Goal: Information Seeking & Learning: Learn about a topic

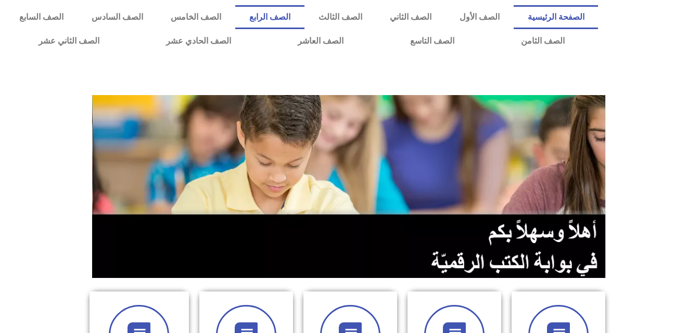
click at [304, 19] on link "الصف الرابع" at bounding box center [269, 17] width 69 height 24
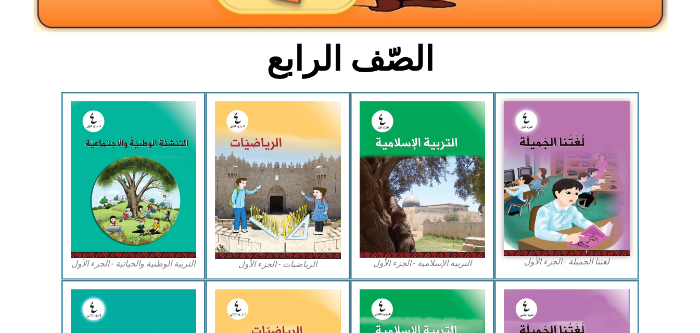
scroll to position [236, 0]
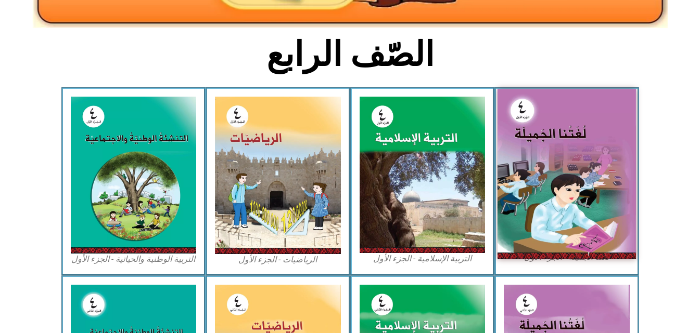
click at [556, 145] on img at bounding box center [566, 174] width 138 height 170
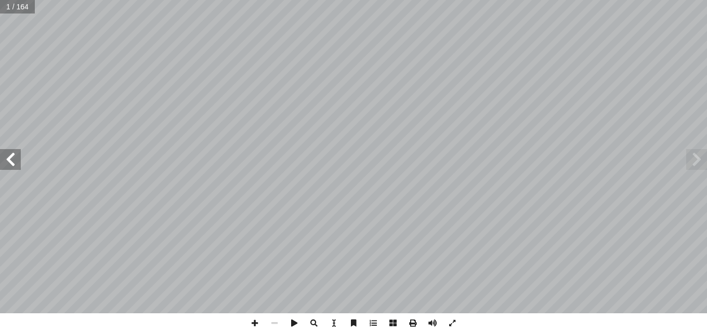
click at [14, 161] on span at bounding box center [10, 159] width 21 height 21
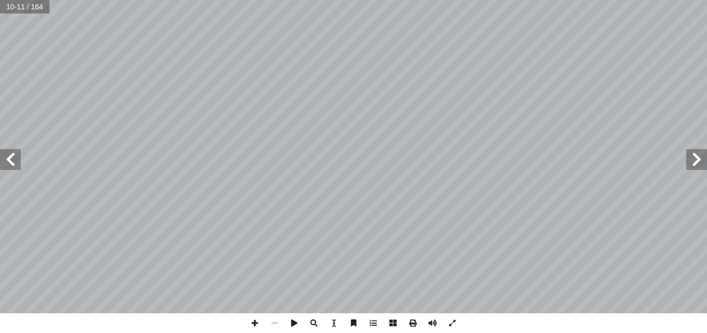
click at [14, 161] on span at bounding box center [10, 159] width 21 height 21
click at [252, 326] on span at bounding box center [255, 324] width 20 height 20
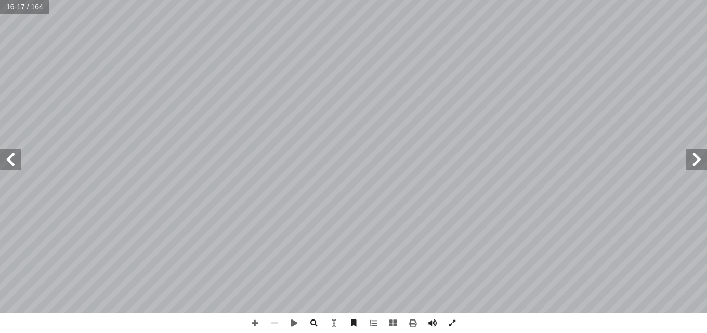
click at [699, 160] on span at bounding box center [697, 159] width 21 height 21
click at [9, 164] on span at bounding box center [10, 159] width 21 height 21
click at [256, 323] on span at bounding box center [255, 324] width 20 height 20
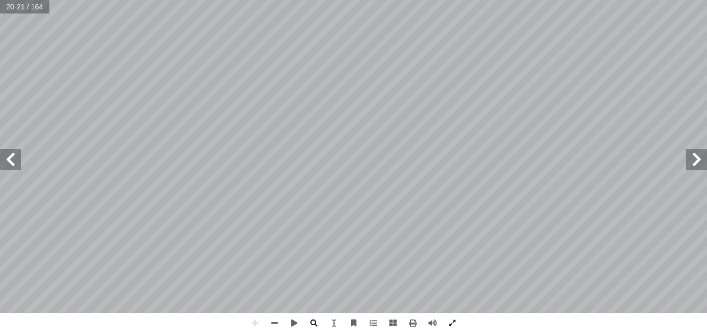
click at [551, 95] on html "الصفحة الرئيسية الصف الأول الصف الثاني الصف الثالث الصف الرابع الصف الخامس الصف…" at bounding box center [353, 47] width 707 height 95
click at [495, 95] on html "الصفحة الرئيسية الصف الأول الصف الثاني الصف الثالث الصف الرابع الصف الخامس الصف…" at bounding box center [353, 47] width 707 height 95
click at [265, 0] on html "الصفحة الرئيسية الصف الأول الصف الثاني الصف الثالث الصف الرابع الصف الخامس الصف…" at bounding box center [353, 47] width 707 height 95
click at [321, 0] on html "الصفحة الرئيسية الصف الأول الصف الثاني الصف الثالث الصف الرابع الصف الخامس الصف…" at bounding box center [353, 47] width 707 height 95
click at [694, 160] on span at bounding box center [697, 159] width 21 height 21
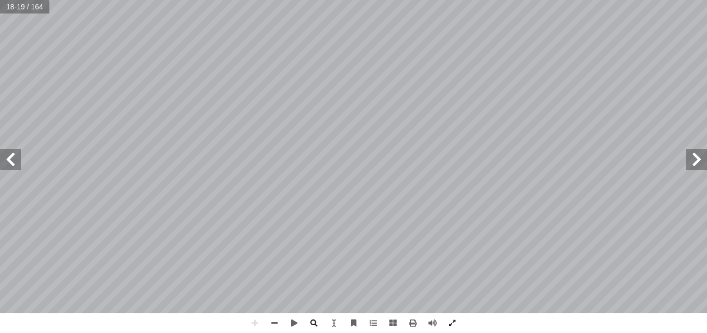
click at [294, 0] on html "الصفحة الرئيسية الصف الأول الصف الثاني الصف الثالث الصف الرابع الصف الخامس الصف…" at bounding box center [353, 47] width 707 height 95
click at [10, 162] on span at bounding box center [10, 159] width 21 height 21
click at [12, 161] on span at bounding box center [10, 159] width 21 height 21
click at [253, 325] on span at bounding box center [255, 324] width 20 height 20
click at [8, 168] on span at bounding box center [10, 159] width 21 height 21
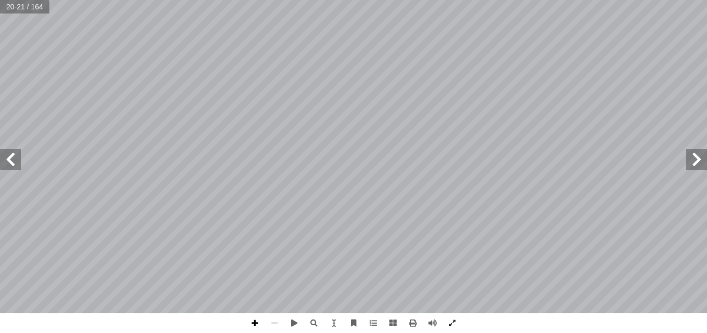
click at [256, 323] on span at bounding box center [255, 324] width 20 height 20
drag, startPoint x: 256, startPoint y: 323, endPoint x: 186, endPoint y: 318, distance: 70.4
click at [186, 318] on div "١٦ : أ ا َ ر ْ ق َ ن لى َ ها ع َ ي ِ س َ ن َ ، و ٍّ ي ِ جاج ُ ز ٍ ناء ِ إ ا في …" at bounding box center [353, 166] width 707 height 333
